Goal: Check status: Check status

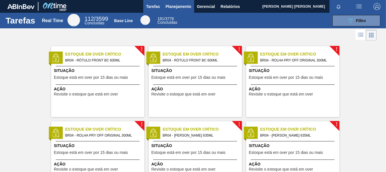
click at [180, 11] on button "Planejamento" at bounding box center [178, 6] width 31 height 13
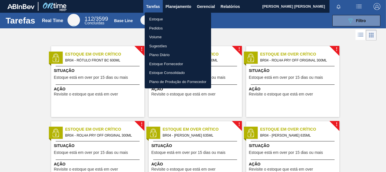
click at [156, 26] on li "Pedidos" at bounding box center [178, 28] width 66 height 9
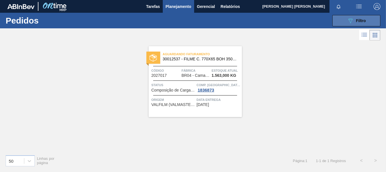
click at [363, 24] on button "089F7B8B-B2A5-4AFE-B5C0-19BA573D28AC Filtro" at bounding box center [357, 20] width 48 height 11
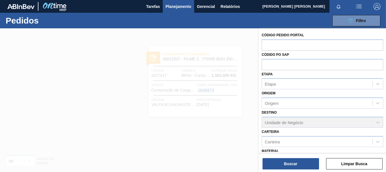
scroll to position [28, 0]
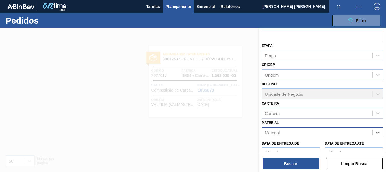
paste input "30003637"
type input "30003637"
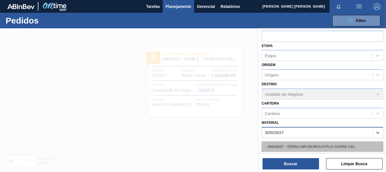
click at [290, 148] on div "30003637 - TERRA INFUSORIA;HYFLO SUPER CEL" at bounding box center [323, 146] width 122 height 10
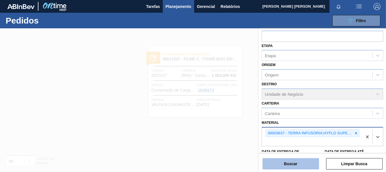
click at [291, 165] on button "Buscar" at bounding box center [291, 163] width 57 height 11
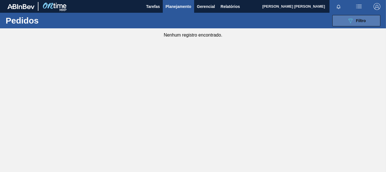
click at [356, 21] on div "089F7B8B-B2A5-4AFE-B5C0-19BA573D28AC Filtro" at bounding box center [356, 20] width 19 height 7
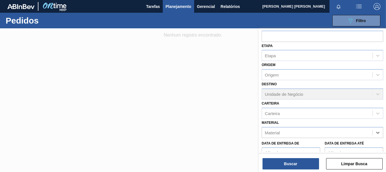
paste input "30012541"
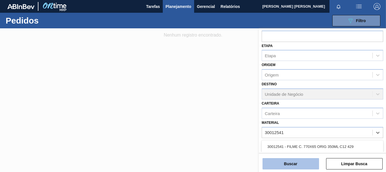
type input "30012541"
click at [275, 160] on button "Buscar" at bounding box center [291, 163] width 57 height 11
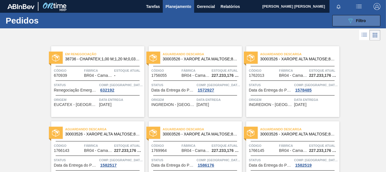
click at [366, 23] on button "089F7B8B-B2A5-4AFE-B5C0-19BA573D28AC Filtro" at bounding box center [357, 20] width 48 height 11
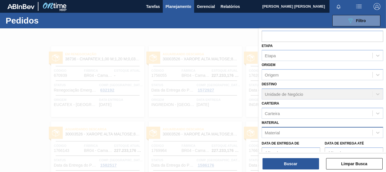
click at [305, 136] on div "Material" at bounding box center [317, 132] width 111 height 8
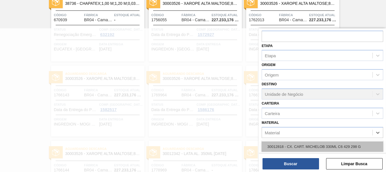
paste input "30012541"
type input "30012541"
click at [299, 147] on div "30012541 - FILME C. 770X65 ORIG 350ML C12 429" at bounding box center [323, 146] width 122 height 10
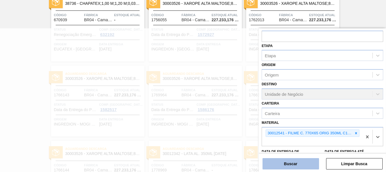
click at [298, 160] on button "Buscar" at bounding box center [291, 163] width 57 height 11
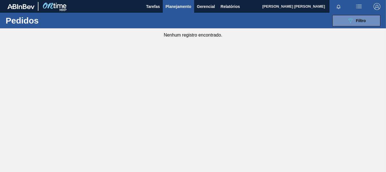
scroll to position [0, 0]
click at [353, 20] on icon "089F7B8B-B2A5-4AFE-B5C0-19BA573D28AC" at bounding box center [350, 20] width 7 height 7
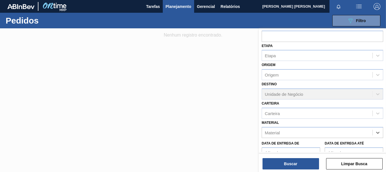
paste input "30030650"
type input "30030650"
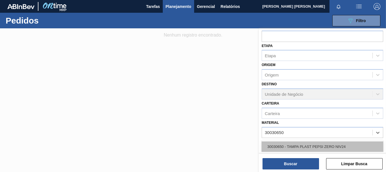
click at [303, 144] on div "30030650 - TAMPA PLAST PEPSI ZERO NIV24" at bounding box center [323, 146] width 122 height 10
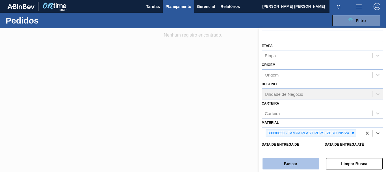
click at [295, 162] on button "Buscar" at bounding box center [291, 163] width 57 height 11
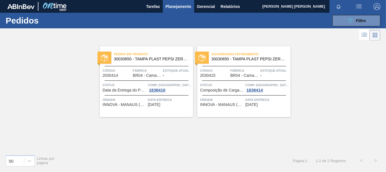
click at [194, 38] on div at bounding box center [193, 35] width 386 height 14
click at [349, 20] on icon "089F7B8B-B2A5-4AFE-B5C0-19BA573D28AC" at bounding box center [350, 20] width 7 height 7
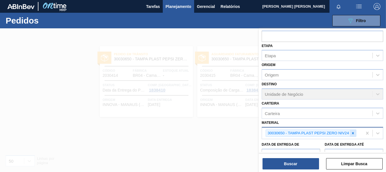
click at [353, 132] on icon at bounding box center [353, 133] width 4 height 4
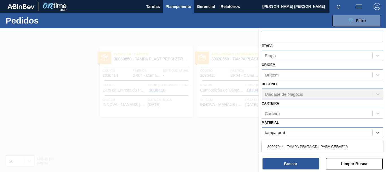
scroll to position [57, 0]
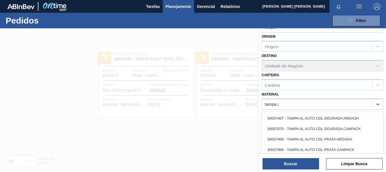
type input "tampa me"
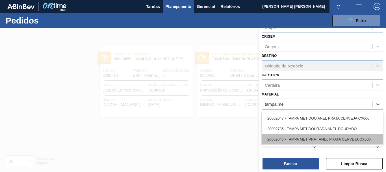
click at [339, 138] on div "20002048 - TAMPA MET PRAT ANEL PRATA CERVEJA CX600" at bounding box center [323, 139] width 122 height 10
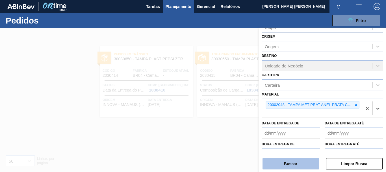
click at [292, 161] on button "Buscar" at bounding box center [291, 163] width 57 height 11
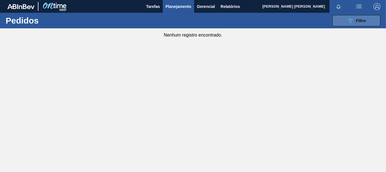
click at [355, 21] on div "089F7B8B-B2A5-4AFE-B5C0-19BA573D28AC Filtro" at bounding box center [356, 20] width 19 height 7
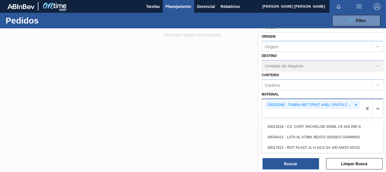
click at [317, 114] on div "20002048 - TAMPA MET PRAT ANEL PRATA CERVEJA CX600" at bounding box center [312, 108] width 100 height 19
type input "prat"
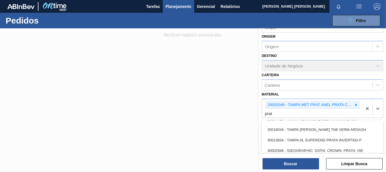
scroll to position [85, 0]
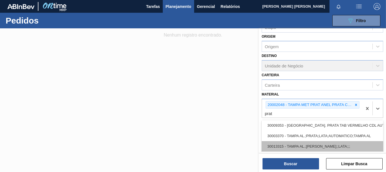
click at [338, 144] on div "30013315 - TAMPA AL.;[PERSON_NAME];;LATA;;;" at bounding box center [323, 146] width 122 height 10
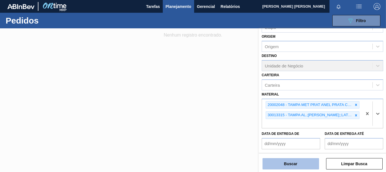
click at [306, 161] on button "Buscar" at bounding box center [291, 163] width 57 height 11
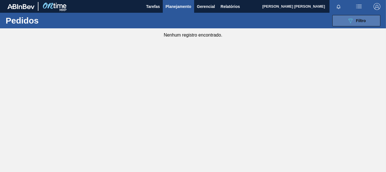
click at [353, 20] on icon "089F7B8B-B2A5-4AFE-B5C0-19BA573D28AC" at bounding box center [350, 20] width 7 height 7
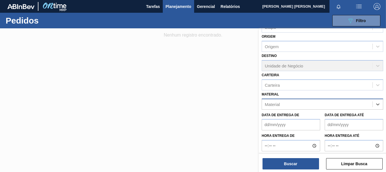
click at [331, 110] on div "Data de Entrega de Data de Entrega até" at bounding box center [323, 119] width 126 height 21
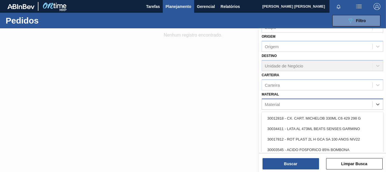
click at [315, 106] on div "Material" at bounding box center [317, 104] width 111 height 8
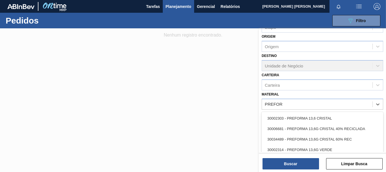
type input "PREFOR"
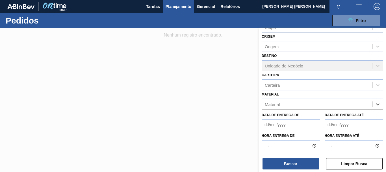
paste input "30017346"
type input "30017346"
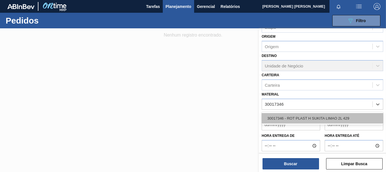
click at [296, 118] on div "30017346 - ROT PLAST H SUKITA LIMAO 2L 429" at bounding box center [323, 118] width 122 height 10
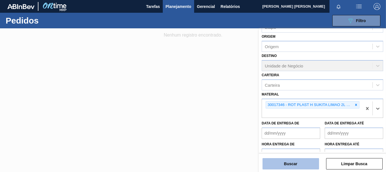
click at [286, 165] on button "Buscar" at bounding box center [291, 163] width 57 height 11
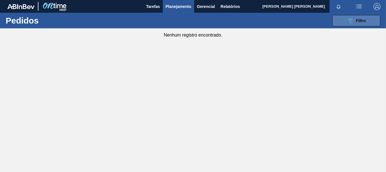
drag, startPoint x: 340, startPoint y: 24, endPoint x: 344, endPoint y: 23, distance: 4.1
click at [344, 22] on button "089F7B8B-B2A5-4AFE-B5C0-19BA573D28AC Filtro" at bounding box center [357, 20] width 48 height 11
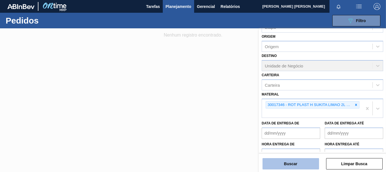
click at [286, 167] on button "Buscar" at bounding box center [291, 163] width 57 height 11
